Goal: Information Seeking & Learning: Learn about a topic

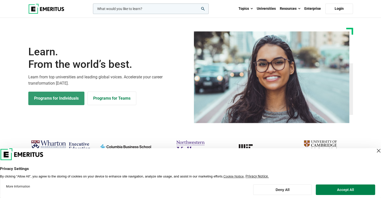
click at [68, 96] on link "Programs for Individuals" at bounding box center [56, 99] width 56 height 14
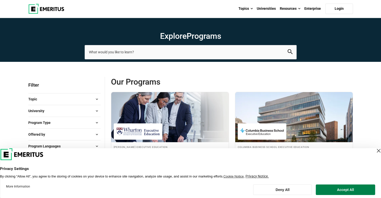
scroll to position [71, 0]
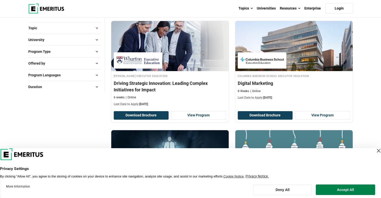
click at [375, 152] on div "Close Layer" at bounding box center [378, 150] width 7 height 7
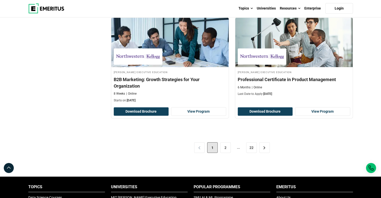
scroll to position [1040, 0]
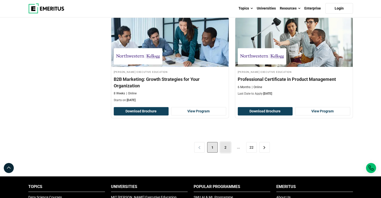
click at [226, 147] on link "2" at bounding box center [225, 147] width 11 height 11
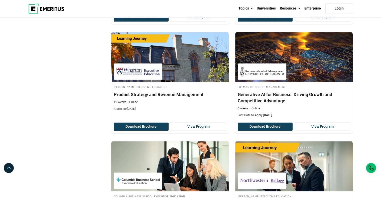
scroll to position [895, 0]
